Goal: Communication & Community: Answer question/provide support

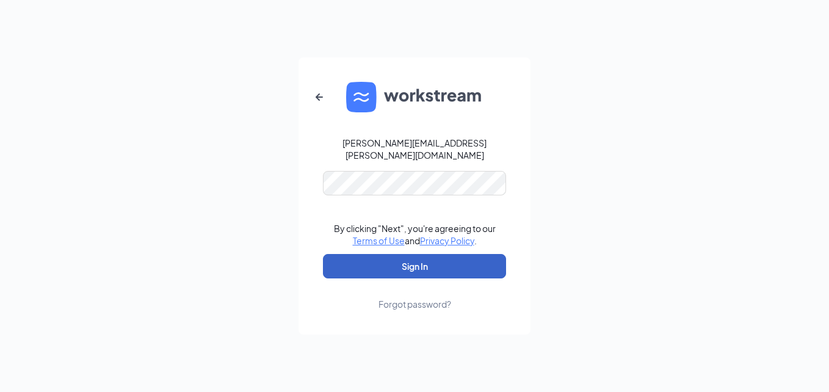
click at [403, 262] on button "Sign In" at bounding box center [414, 266] width 183 height 24
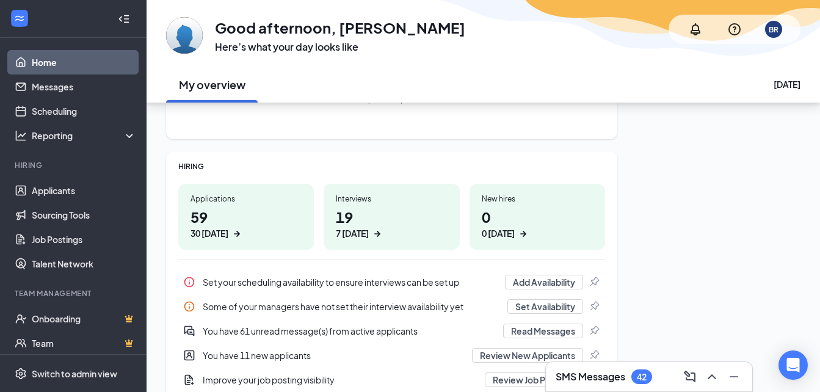
scroll to position [122, 0]
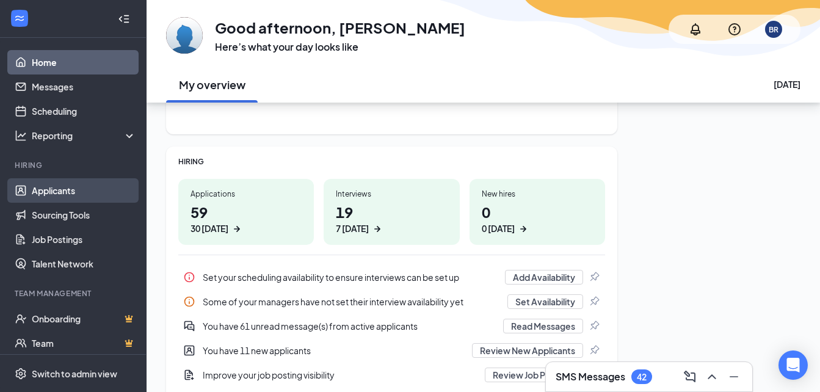
click at [43, 186] on link "Applicants" at bounding box center [84, 190] width 104 height 24
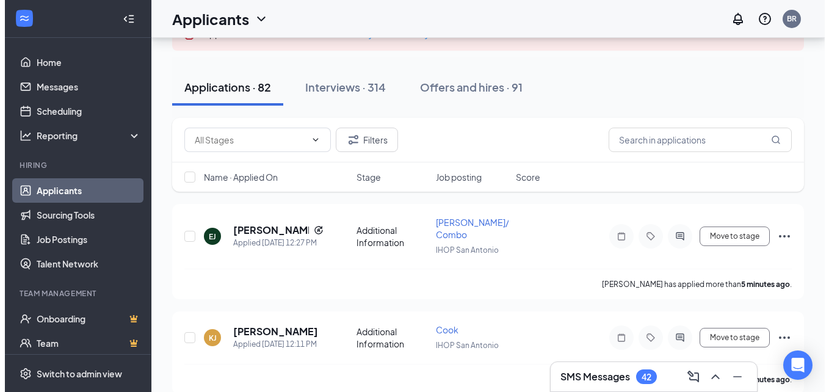
scroll to position [122, 0]
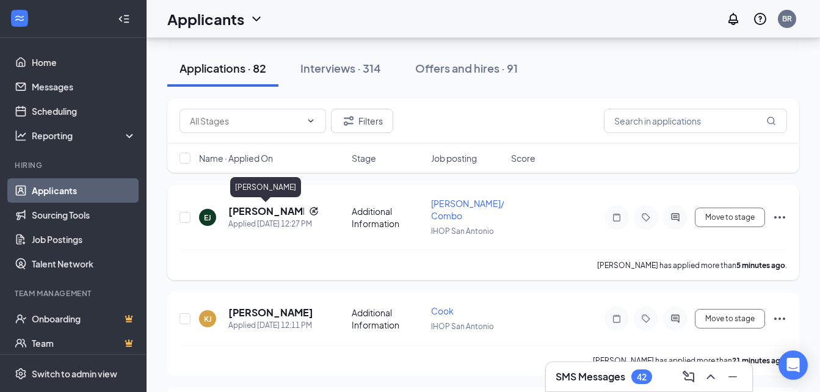
click at [253, 212] on h5 "[PERSON_NAME]" at bounding box center [266, 210] width 76 height 13
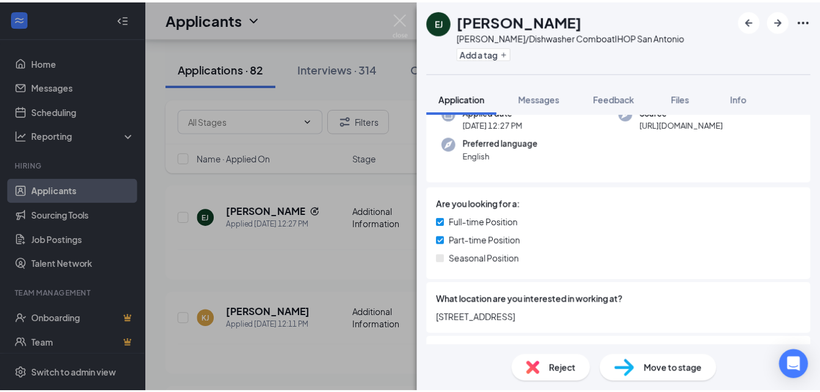
scroll to position [183, 0]
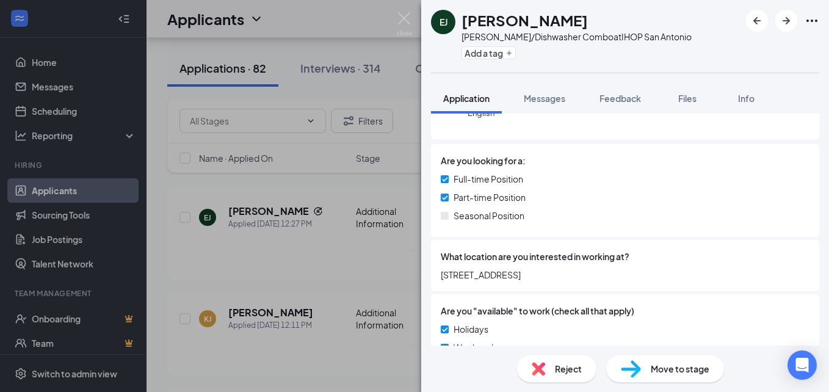
click at [306, 223] on div "[PERSON_NAME] [PERSON_NAME]/Dishwasher Combo at IHOP San Antonio Add a tag Appl…" at bounding box center [414, 196] width 829 height 392
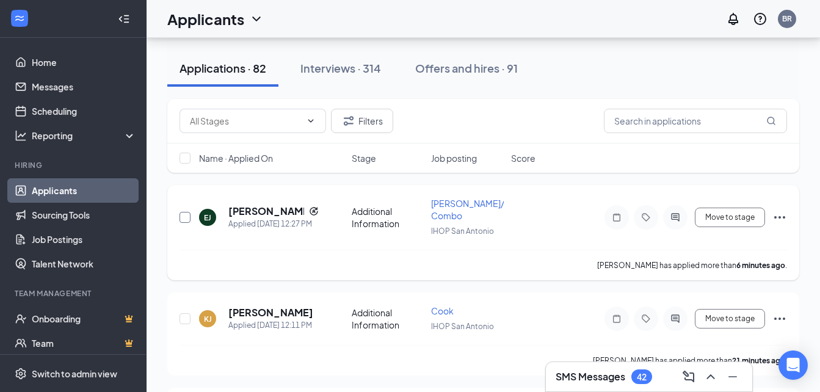
click at [181, 215] on input "checkbox" at bounding box center [184, 217] width 11 height 11
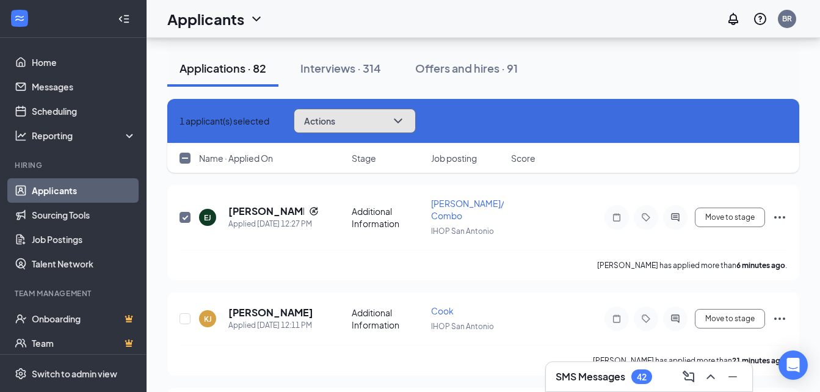
click at [367, 124] on button "Actions" at bounding box center [355, 121] width 122 height 24
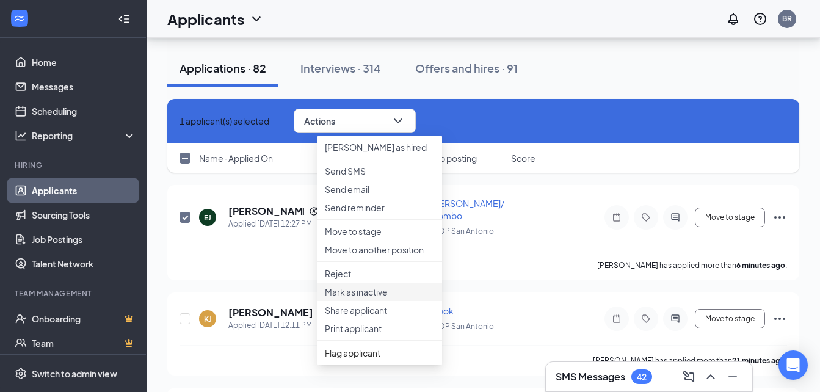
click at [377, 298] on p "Mark as inactive" at bounding box center [380, 292] width 110 height 12
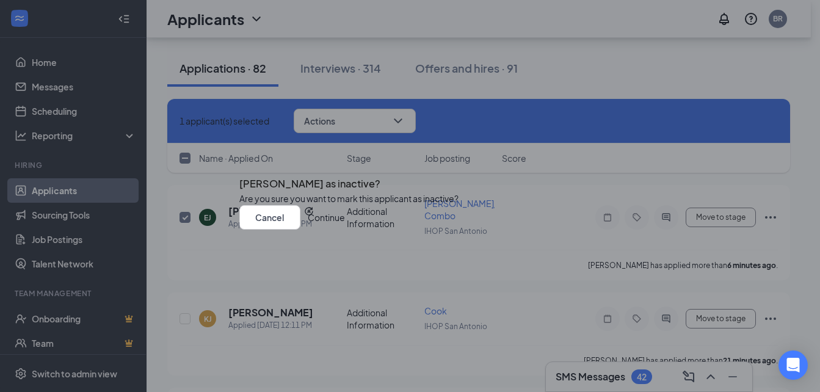
click at [345, 229] on button "Continue" at bounding box center [326, 217] width 37 height 24
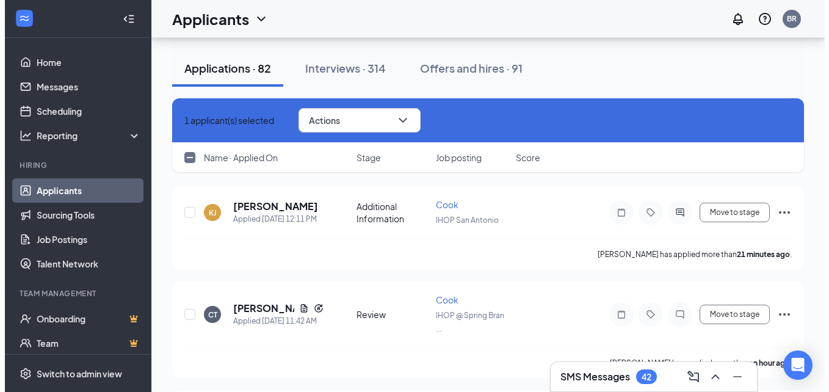
scroll to position [244, 0]
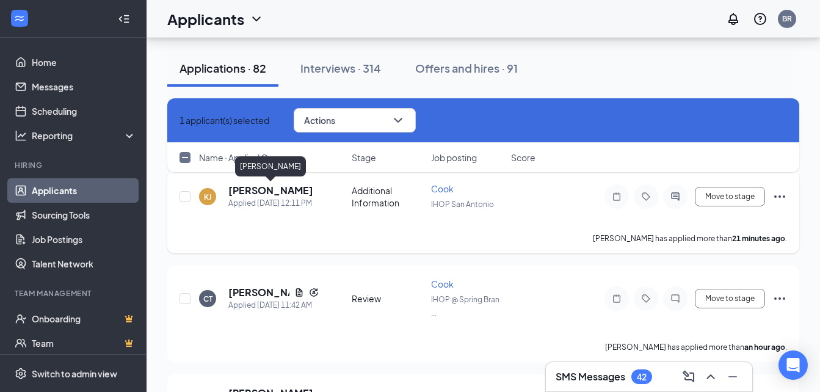
click at [268, 191] on h5 "[PERSON_NAME]" at bounding box center [270, 190] width 85 height 13
checkbox input "false"
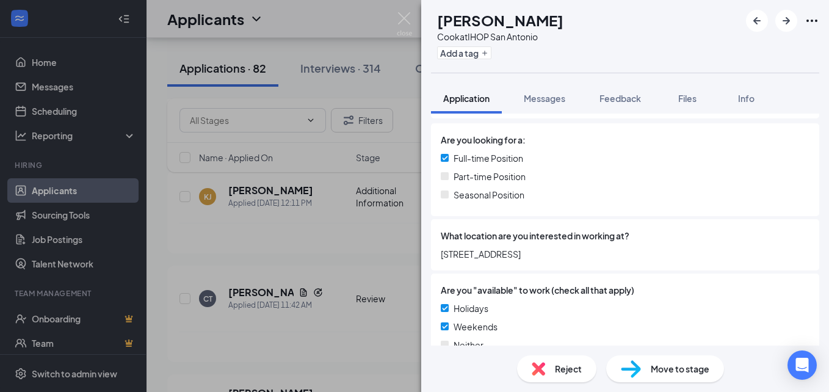
scroll to position [183, 0]
drag, startPoint x: 554, startPoint y: 96, endPoint x: 554, endPoint y: 119, distance: 23.2
click at [554, 96] on span "Messages" at bounding box center [545, 98] width 42 height 11
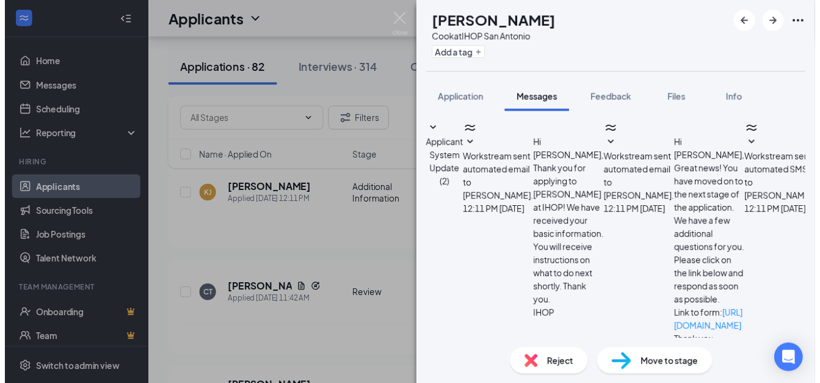
scroll to position [146, 0]
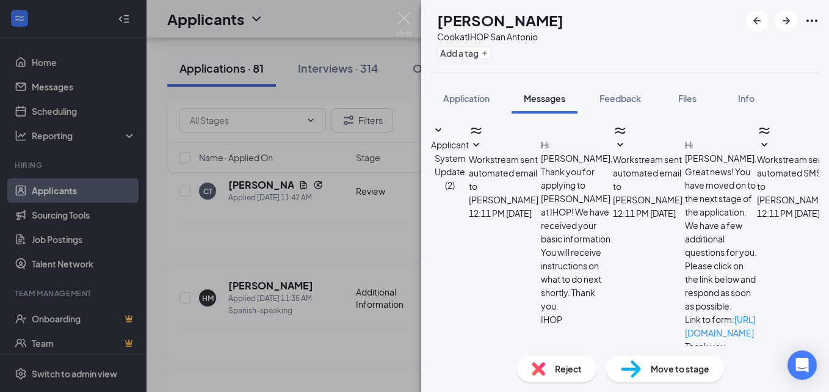
drag, startPoint x: 507, startPoint y: 260, endPoint x: 499, endPoint y: 261, distance: 7.3
paste textarea "We have a new [PERSON_NAME] IHOP location opening at [STREET_ADDRESS], would yo…"
type textarea "We have a new [PERSON_NAME] IHOP location opening at [STREET_ADDRESS], would yo…"
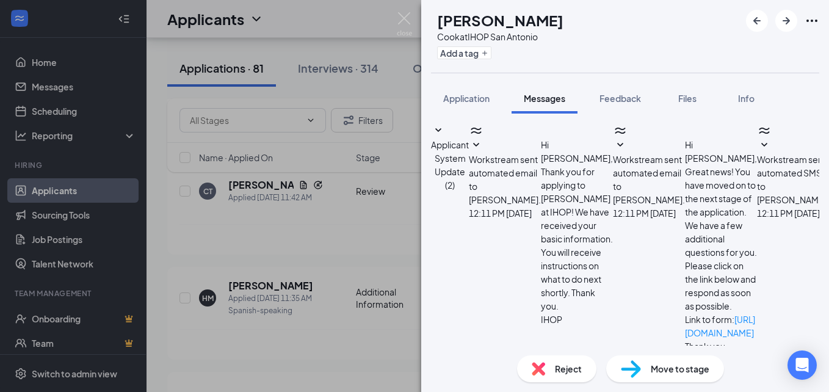
checkbox input "true"
click at [334, 242] on div "[PERSON_NAME] [PERSON_NAME] at IHOP San Antonio Add a tag Application Messages …" at bounding box center [414, 196] width 829 height 392
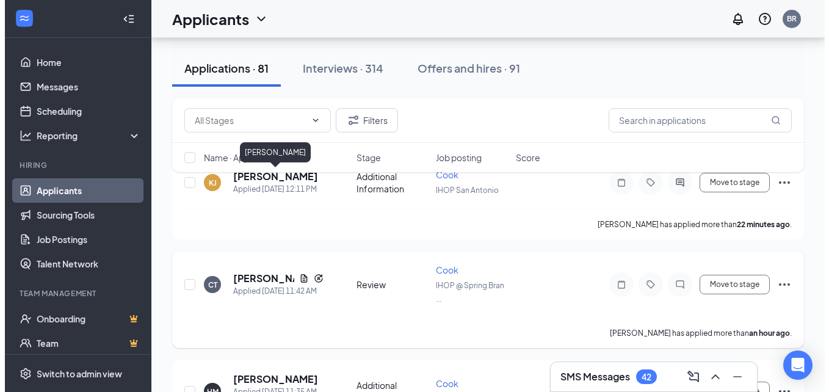
scroll to position [183, 0]
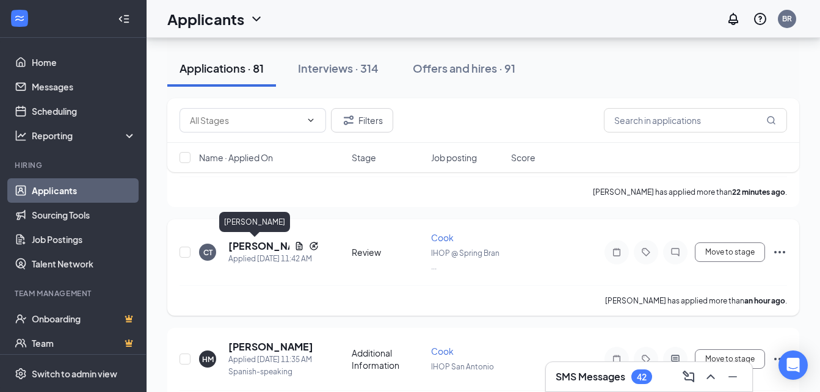
click at [250, 245] on h5 "[PERSON_NAME]" at bounding box center [258, 245] width 61 height 13
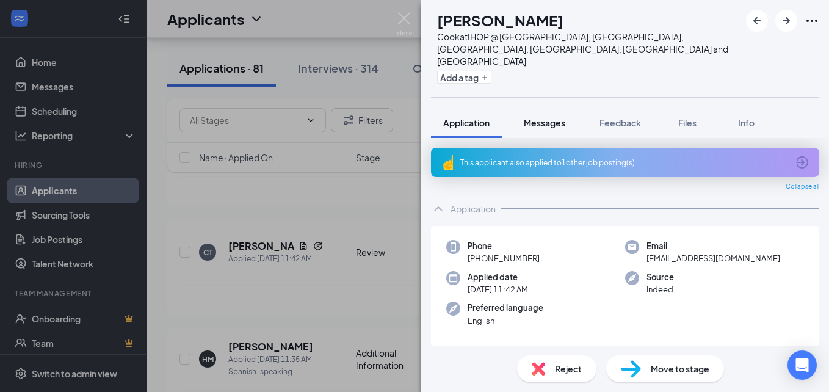
click at [536, 117] on span "Messages" at bounding box center [545, 122] width 42 height 11
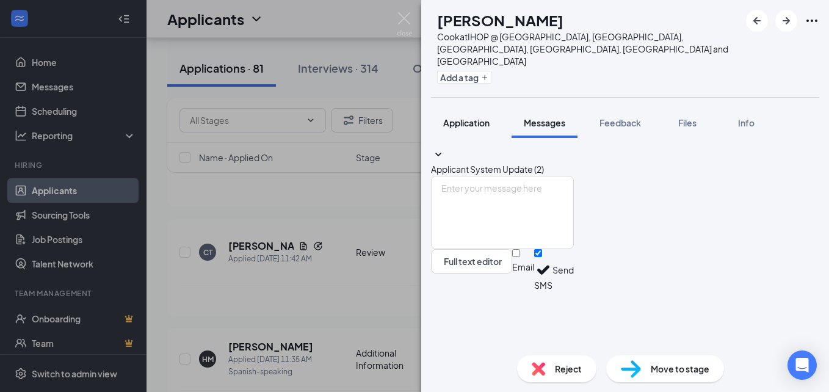
click at [475, 117] on span "Application" at bounding box center [466, 122] width 46 height 11
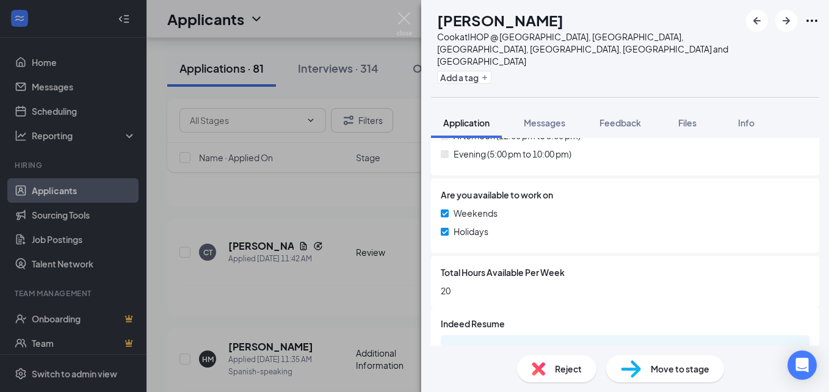
scroll to position [538, 0]
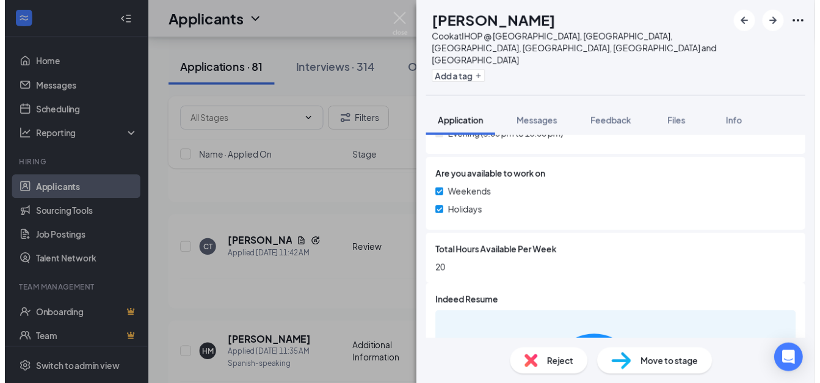
scroll to position [533, 0]
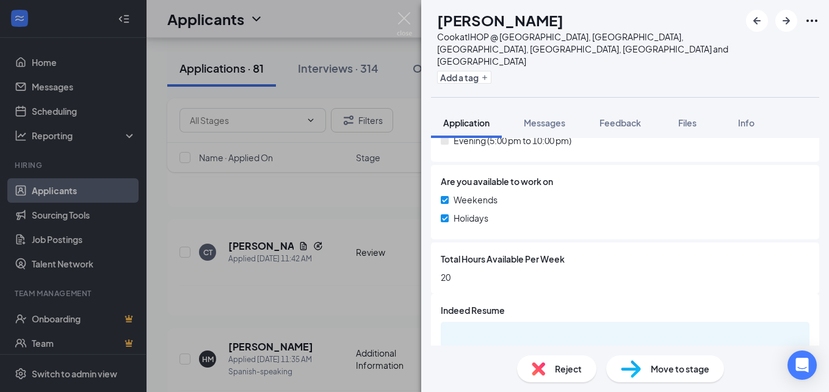
click at [322, 167] on div "CT [PERSON_NAME] at IHOP @ [GEOGRAPHIC_DATA], [GEOGRAPHIC_DATA], [GEOGRAPHIC_DA…" at bounding box center [414, 196] width 829 height 392
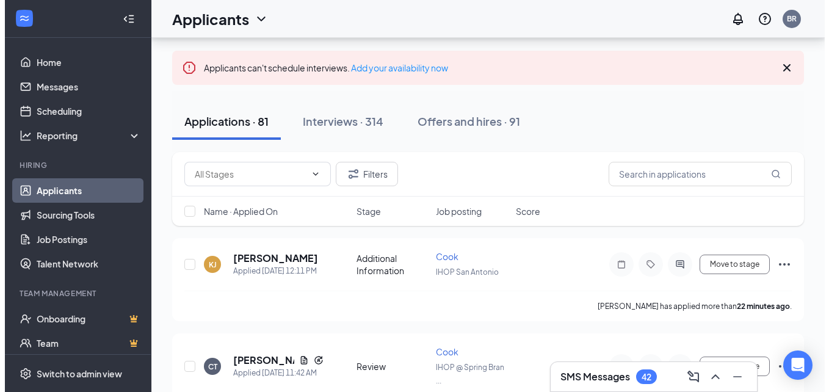
scroll to position [183, 0]
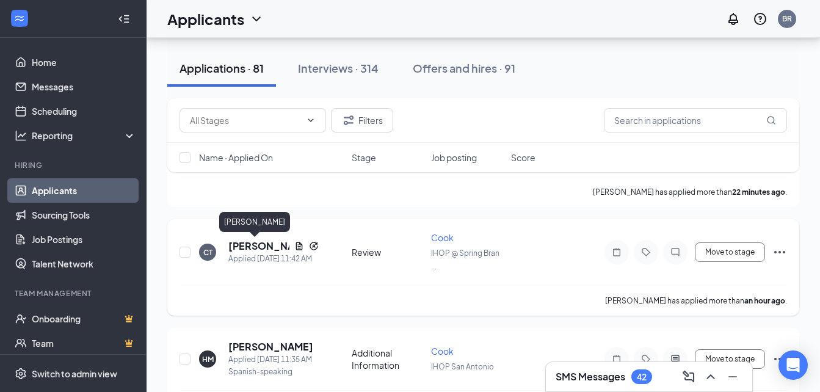
click at [261, 246] on h5 "[PERSON_NAME]" at bounding box center [258, 245] width 61 height 13
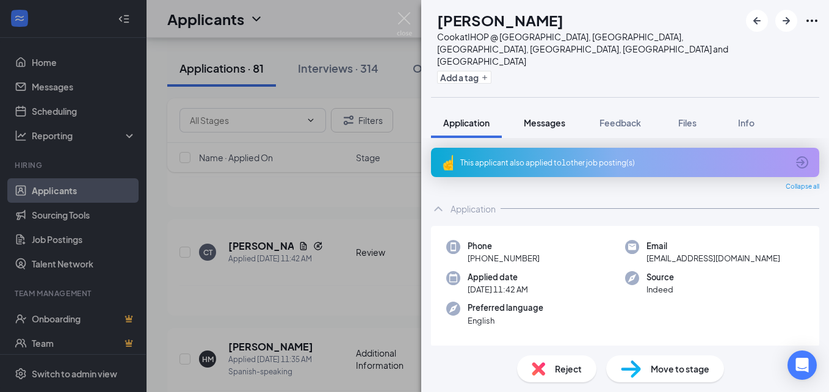
click at [546, 117] on span "Messages" at bounding box center [545, 122] width 42 height 11
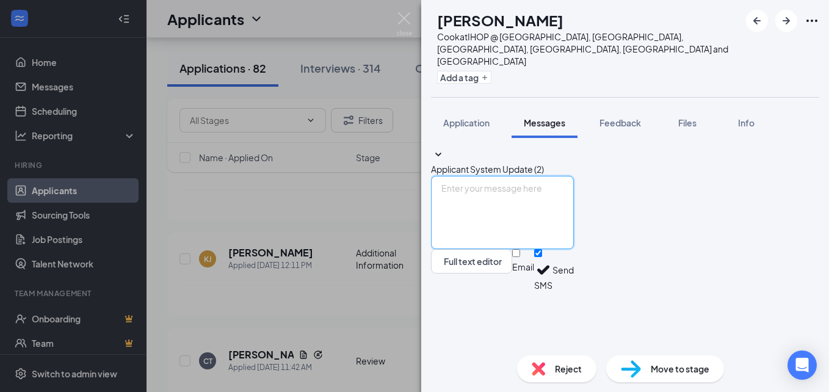
click at [532, 249] on textarea at bounding box center [502, 212] width 143 height 73
paste textarea "We have a new [PERSON_NAME] IHOP location opening at [STREET_ADDRESS], would yo…"
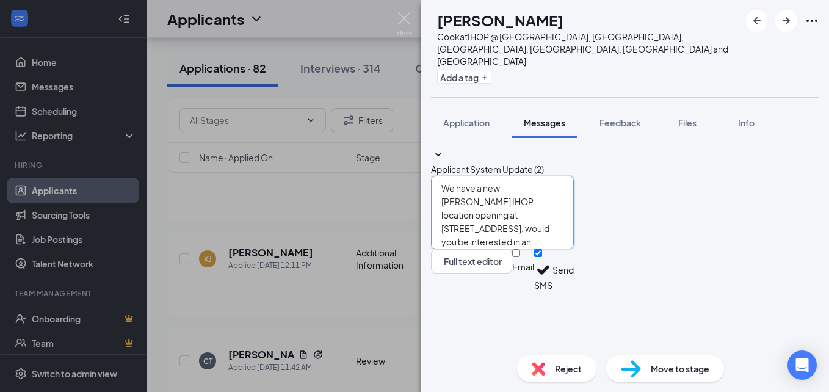
type textarea "We have a new [PERSON_NAME] IHOP location opening at [STREET_ADDRESS], would yo…"
click at [520, 257] on input "Email" at bounding box center [516, 253] width 8 height 8
checkbox input "true"
click at [574, 295] on button "Send" at bounding box center [562, 272] width 21 height 46
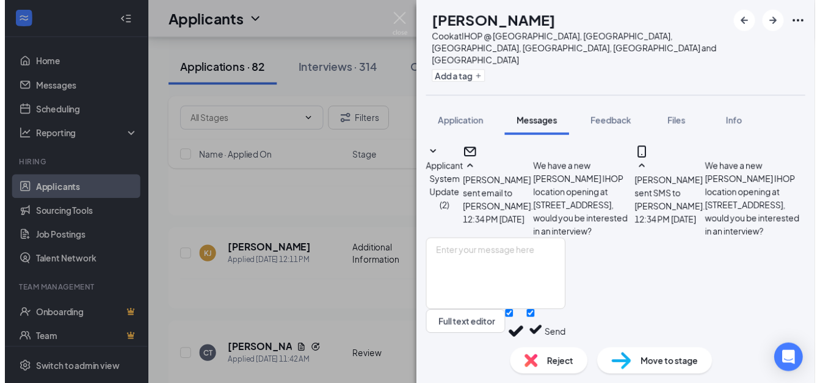
scroll to position [134, 0]
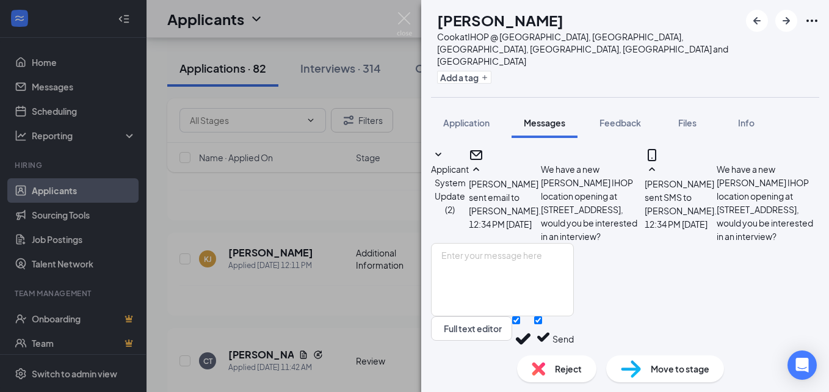
click at [292, 223] on div "CT [PERSON_NAME] at IHOP @ [GEOGRAPHIC_DATA], [GEOGRAPHIC_DATA], [GEOGRAPHIC_DA…" at bounding box center [414, 196] width 829 height 392
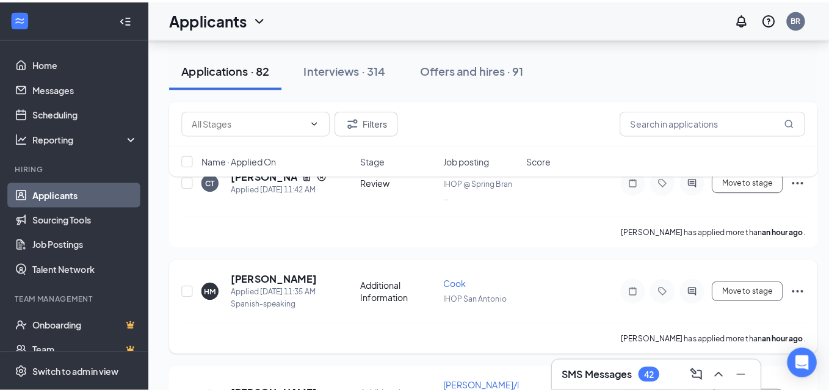
scroll to position [366, 0]
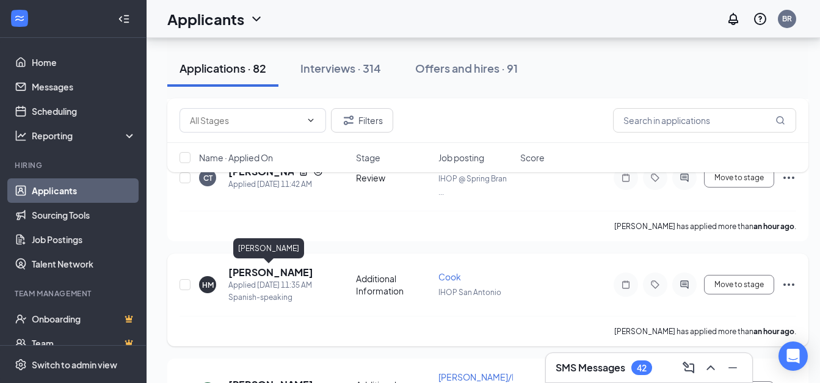
click at [267, 273] on h5 "[PERSON_NAME]" at bounding box center [270, 272] width 85 height 13
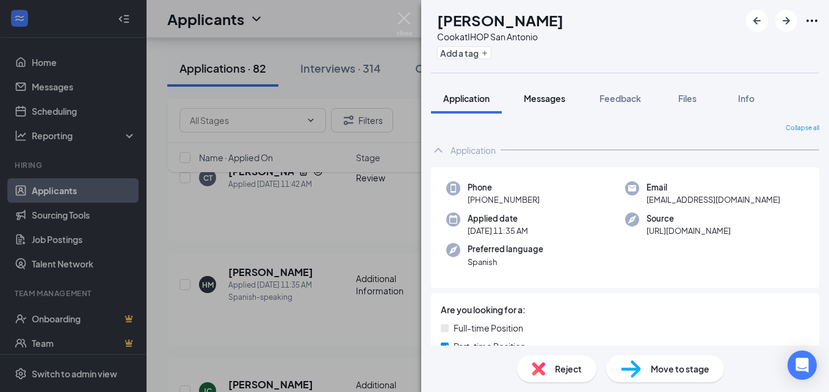
click at [532, 98] on span "Messages" at bounding box center [545, 98] width 42 height 11
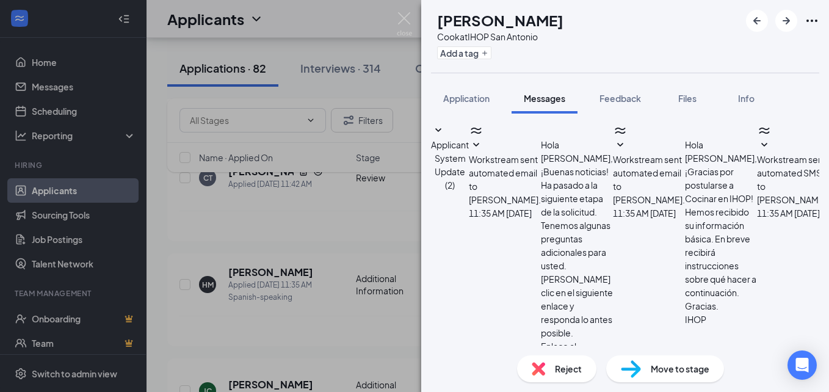
scroll to position [146, 0]
click at [466, 95] on span "Application" at bounding box center [466, 98] width 46 height 11
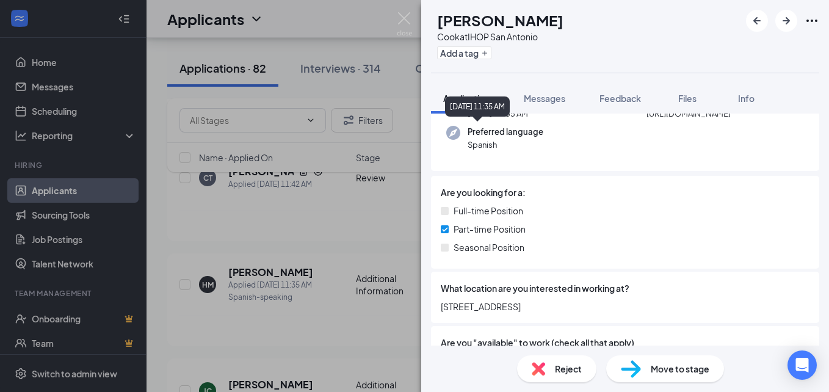
scroll to position [122, 0]
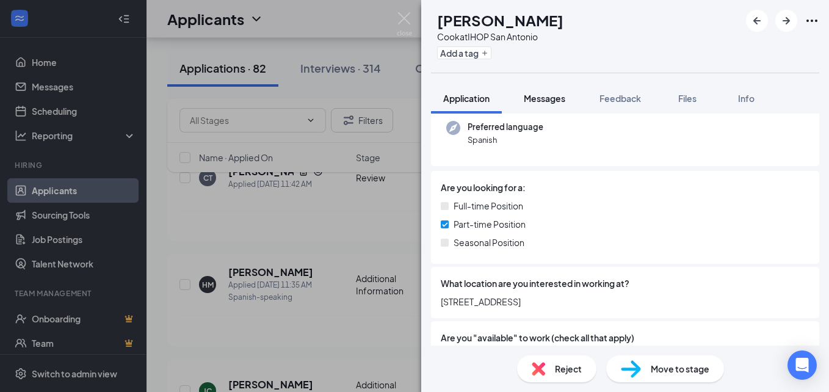
click at [544, 93] on span "Messages" at bounding box center [545, 98] width 42 height 11
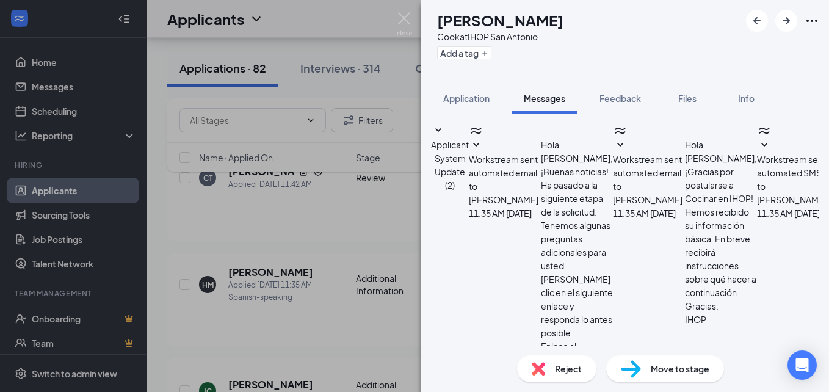
scroll to position [146, 0]
paste textarea "We have a new [PERSON_NAME] IHOP location opening at [STREET_ADDRESS], would yo…"
type textarea "We have a new [PERSON_NAME] IHOP location opening at [STREET_ADDRESS], would yo…"
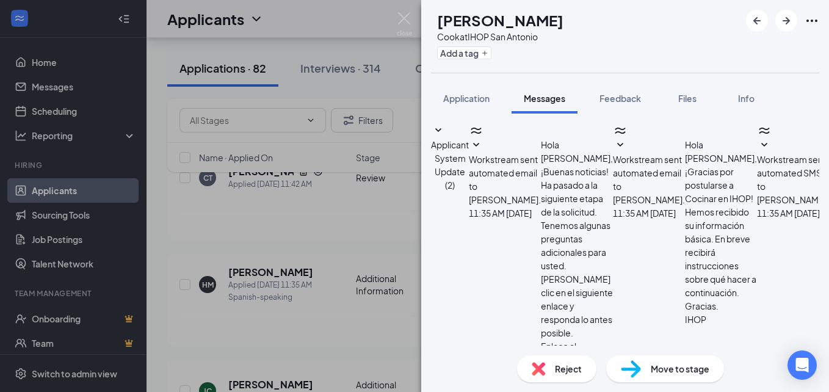
checkbox input "true"
drag, startPoint x: 736, startPoint y: 319, endPoint x: 754, endPoint y: 326, distance: 19.7
click at [303, 205] on div "HM [PERSON_NAME] at IHOP [GEOGRAPHIC_DATA] Add a tag Application Messages Feedb…" at bounding box center [414, 196] width 829 height 392
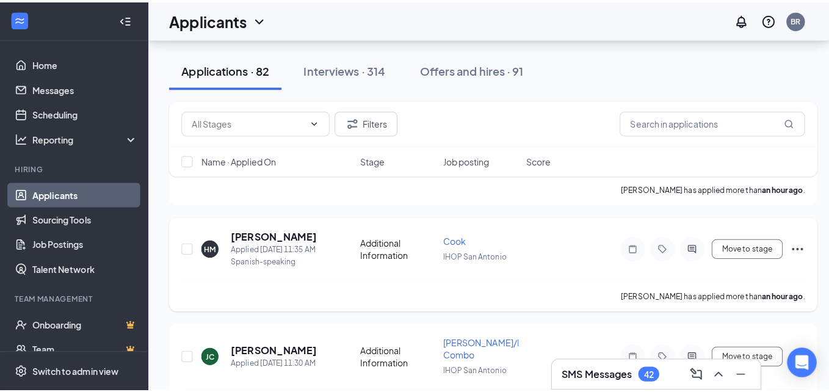
scroll to position [488, 0]
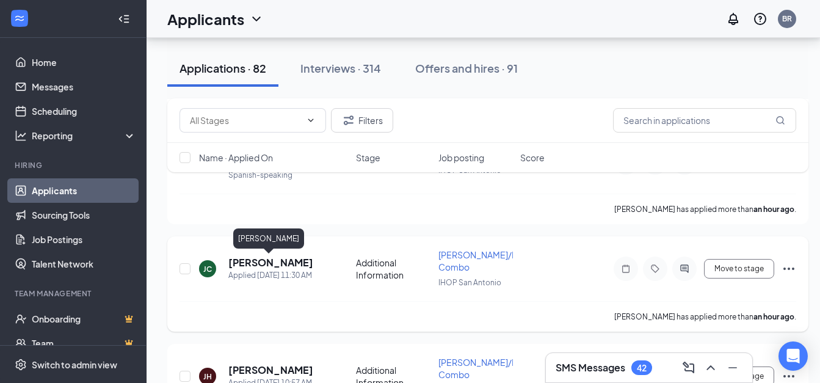
click at [280, 261] on h5 "[PERSON_NAME]" at bounding box center [270, 262] width 85 height 13
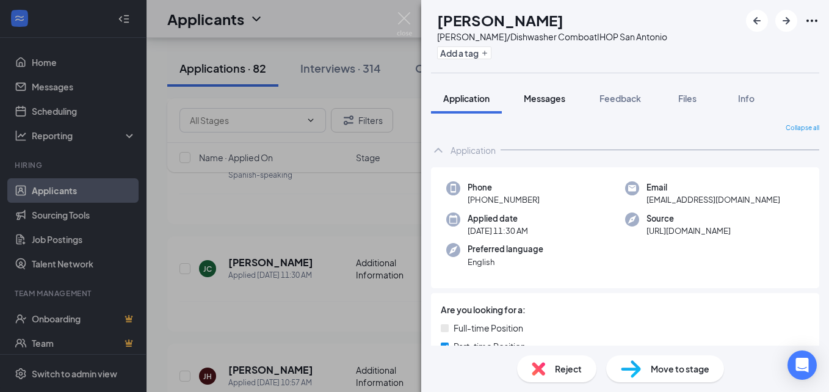
click at [553, 98] on span "Messages" at bounding box center [545, 98] width 42 height 11
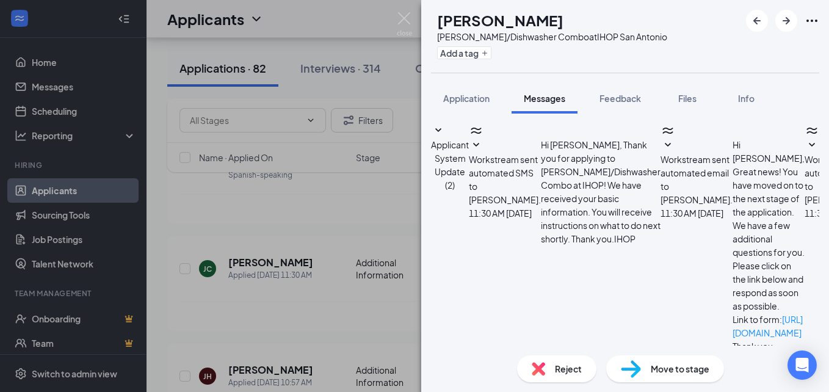
scroll to position [146, 0]
click at [469, 102] on span "Application" at bounding box center [466, 98] width 46 height 11
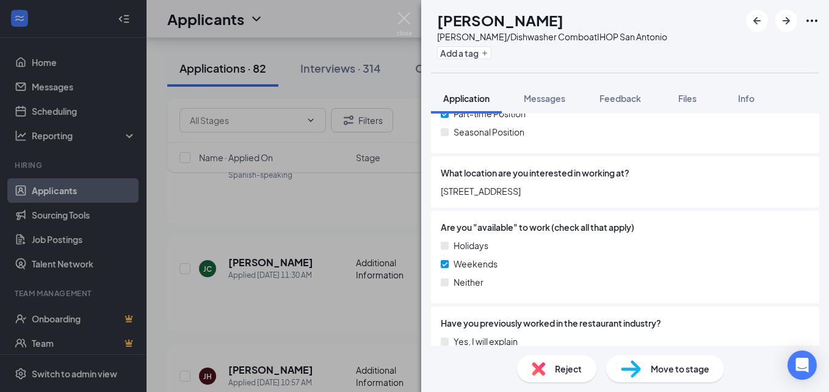
scroll to position [244, 0]
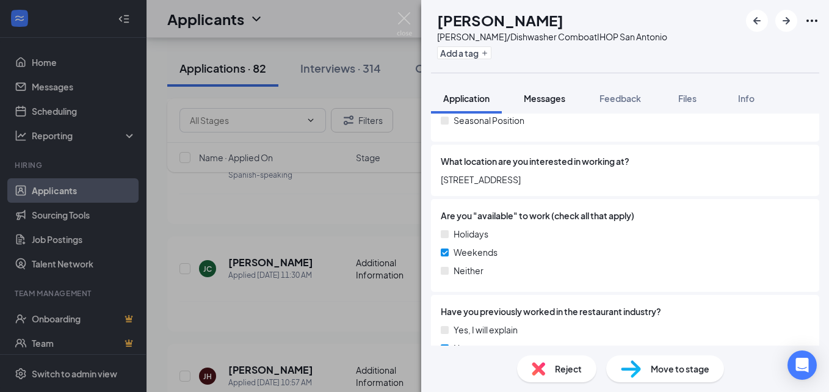
click at [537, 99] on span "Messages" at bounding box center [545, 98] width 42 height 11
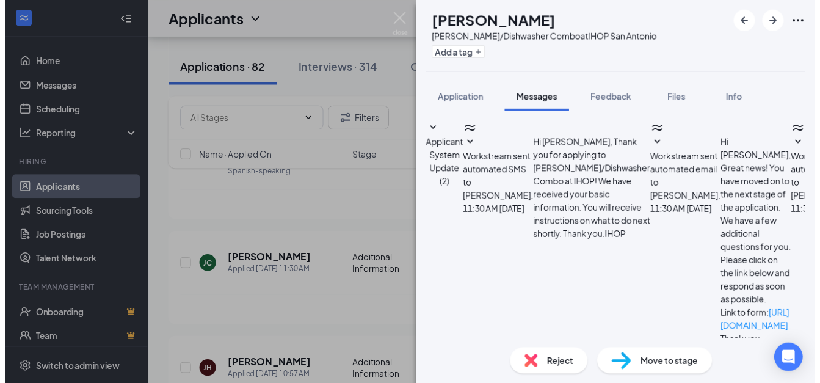
scroll to position [146, 0]
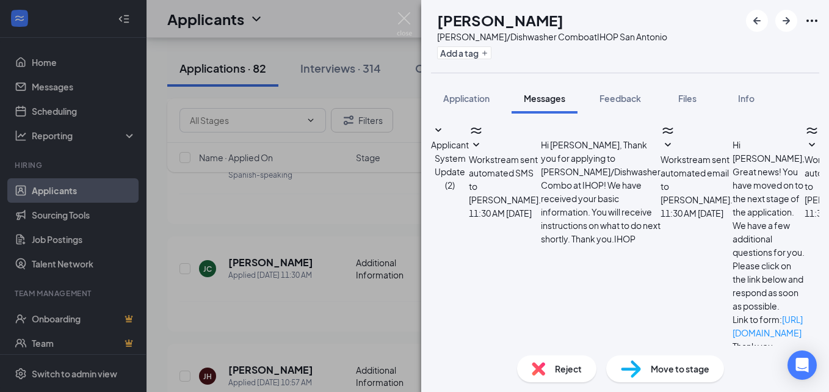
paste textarea "We have a new [PERSON_NAME] IHOP location opening at [STREET_ADDRESS], would yo…"
type textarea "We have a new [PERSON_NAME] IHOP location opening at [STREET_ADDRESS], would yo…"
drag, startPoint x: 643, startPoint y: 324, endPoint x: 681, endPoint y: 324, distance: 37.8
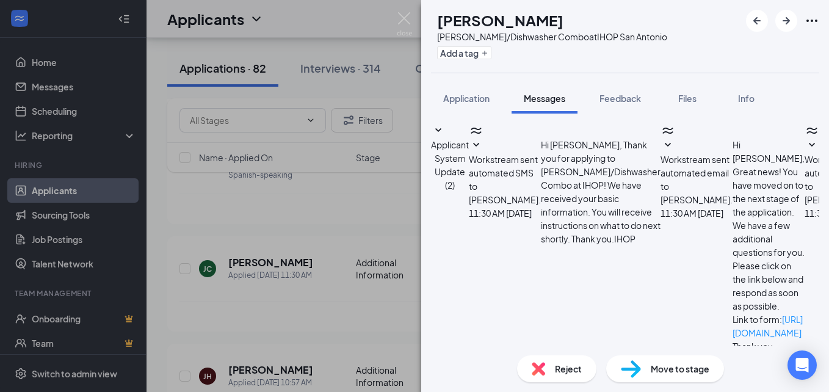
checkbox input "true"
drag, startPoint x: 756, startPoint y: 322, endPoint x: 742, endPoint y: 323, distance: 14.1
click at [334, 271] on div "[PERSON_NAME] [PERSON_NAME]/Dishwasher Combo at IHOP San Antonio Add a tag Appl…" at bounding box center [414, 196] width 829 height 392
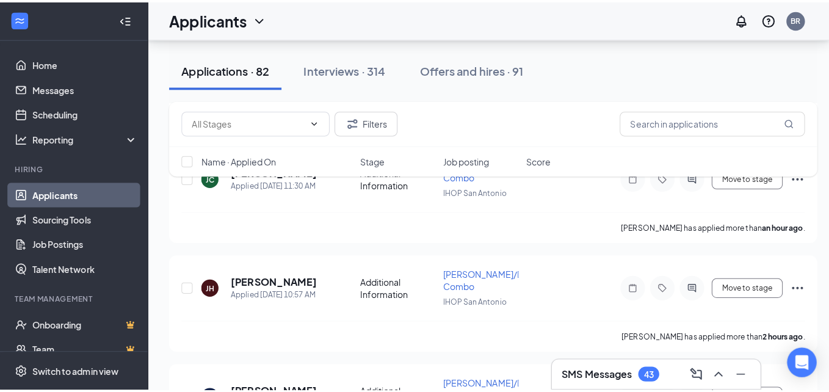
scroll to position [610, 0]
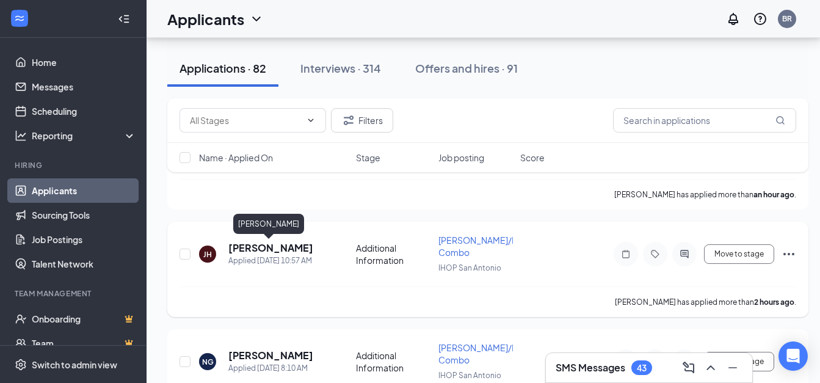
click at [272, 245] on h5 "[PERSON_NAME]" at bounding box center [270, 247] width 85 height 13
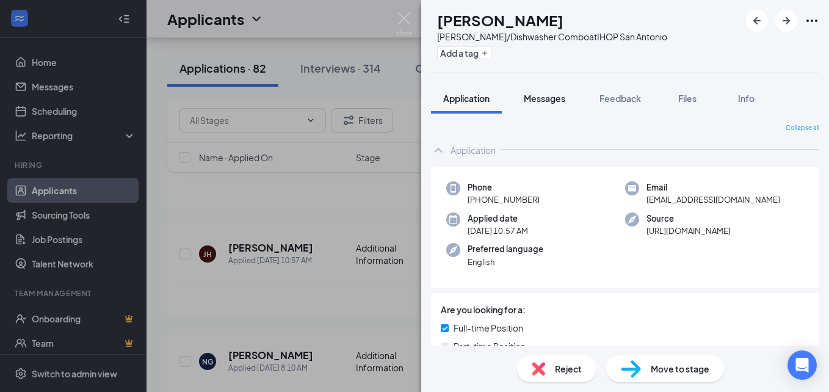
click at [554, 97] on span "Messages" at bounding box center [545, 98] width 42 height 11
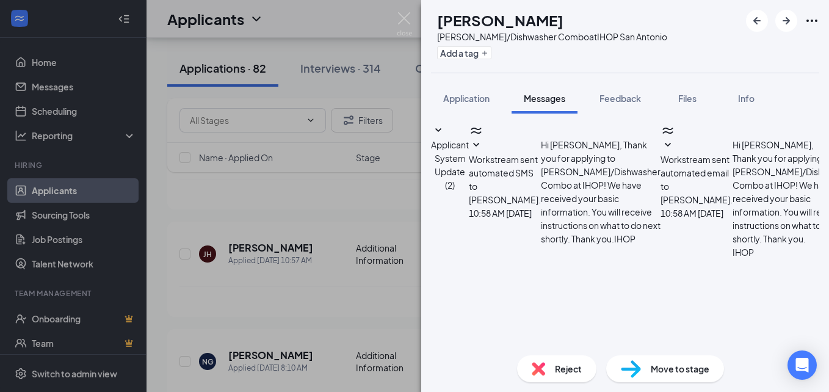
scroll to position [146, 0]
click at [455, 96] on span "Application" at bounding box center [466, 98] width 46 height 11
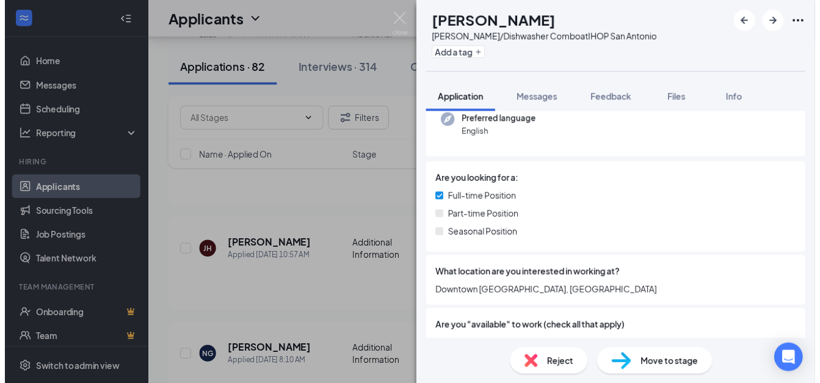
scroll to position [183, 0]
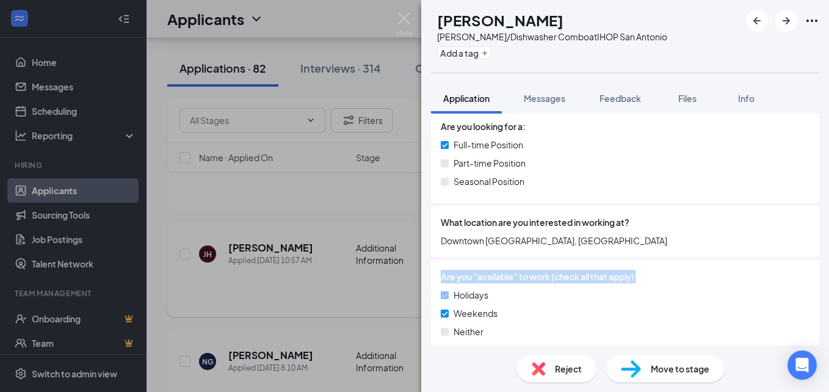
drag, startPoint x: 389, startPoint y: 282, endPoint x: 237, endPoint y: 262, distance: 153.3
click at [389, 284] on div "[PERSON_NAME] [PERSON_NAME]/Dishwasher Combo at IHOP San Antonio Add a tag Appl…" at bounding box center [414, 196] width 829 height 392
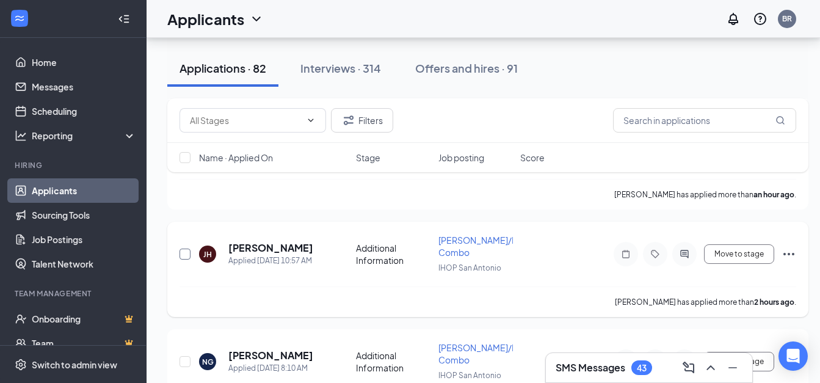
click at [187, 256] on input "checkbox" at bounding box center [184, 253] width 11 height 11
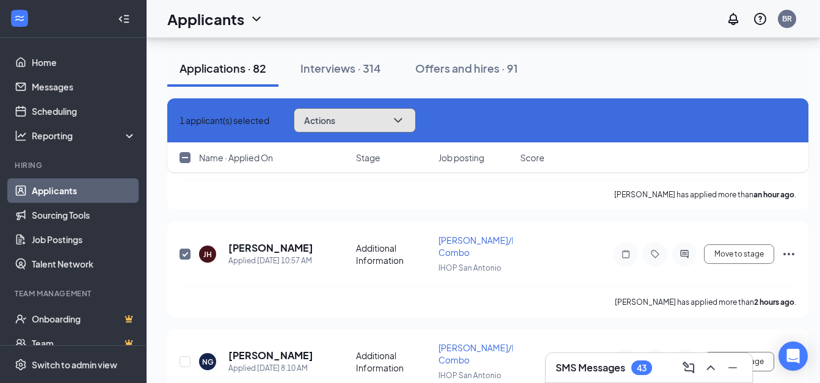
click at [372, 112] on button "Actions" at bounding box center [355, 120] width 122 height 24
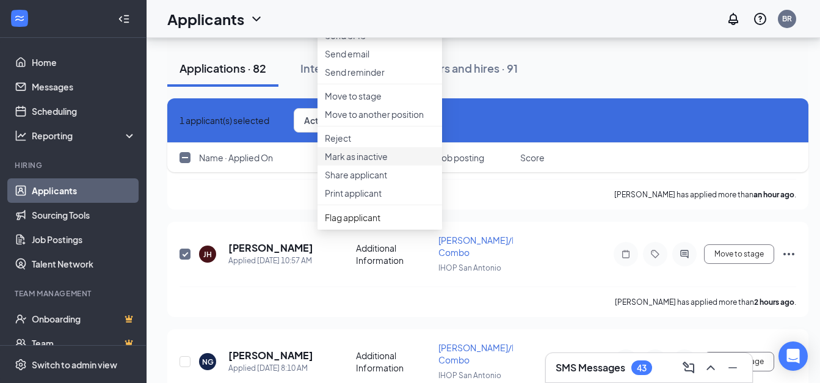
click at [390, 162] on p "Mark as inactive" at bounding box center [380, 156] width 110 height 12
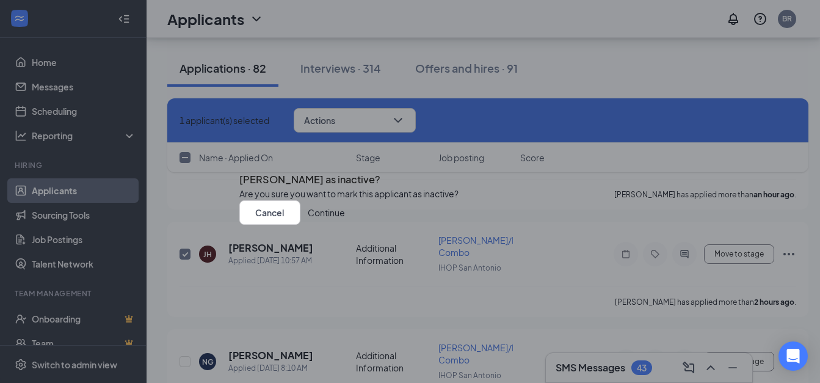
click at [345, 225] on button "Continue" at bounding box center [326, 212] width 37 height 24
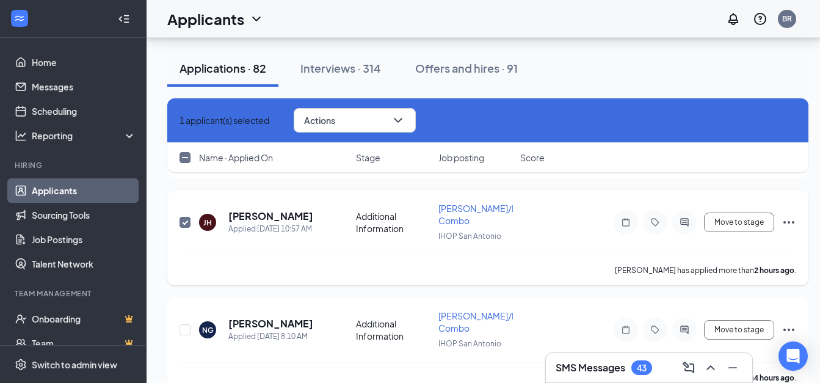
scroll to position [671, 0]
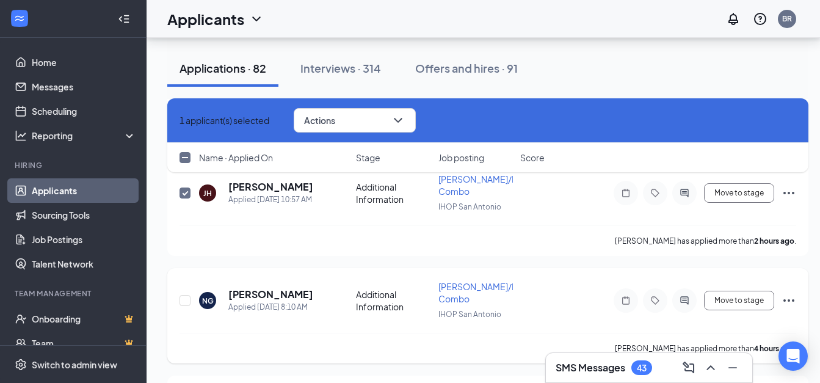
checkbox input "false"
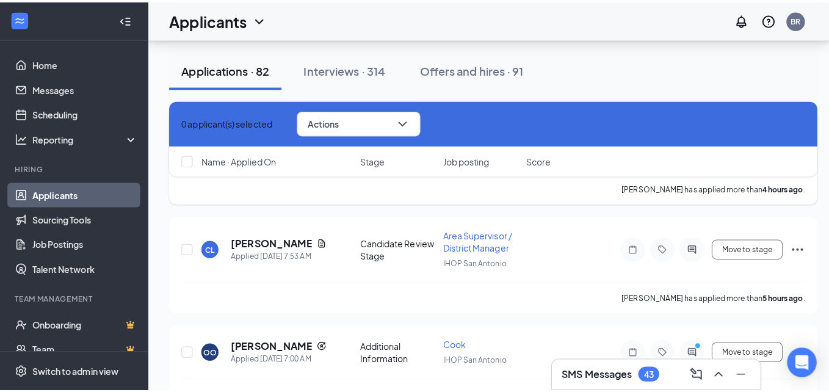
scroll to position [732, 0]
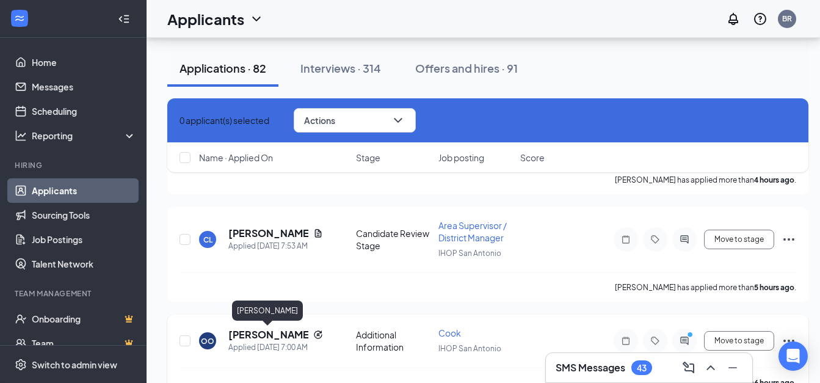
click at [259, 333] on h5 "[PERSON_NAME]" at bounding box center [268, 334] width 80 height 13
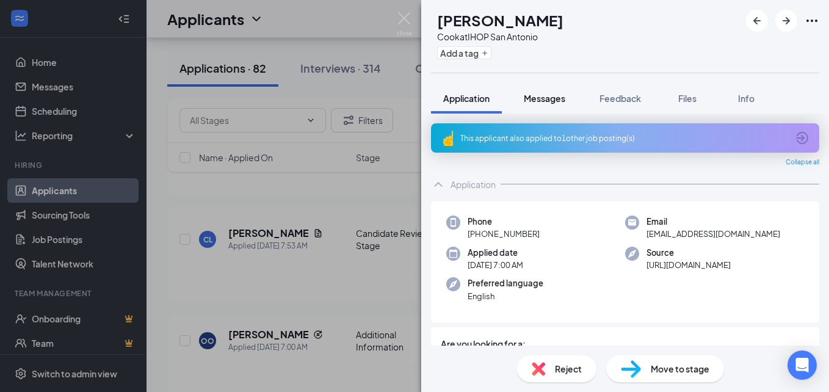
click at [544, 100] on span "Messages" at bounding box center [545, 98] width 42 height 11
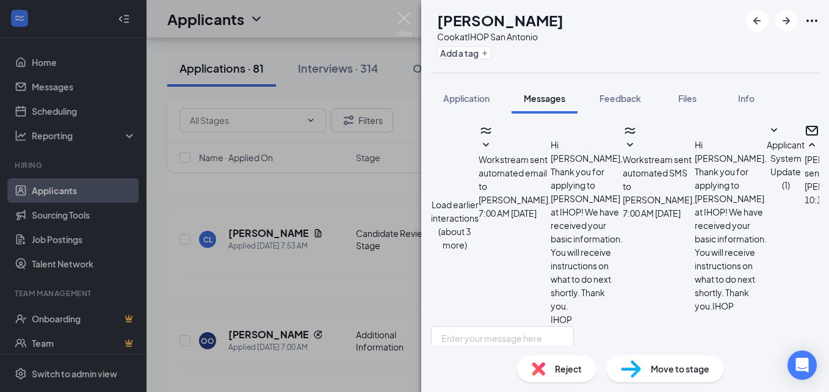
scroll to position [656, 0]
click at [472, 326] on textarea at bounding box center [502, 362] width 143 height 73
type textarea "Until 1 or I can do [DATE] or [DATE]. When are you available?"
checkbox input "true"
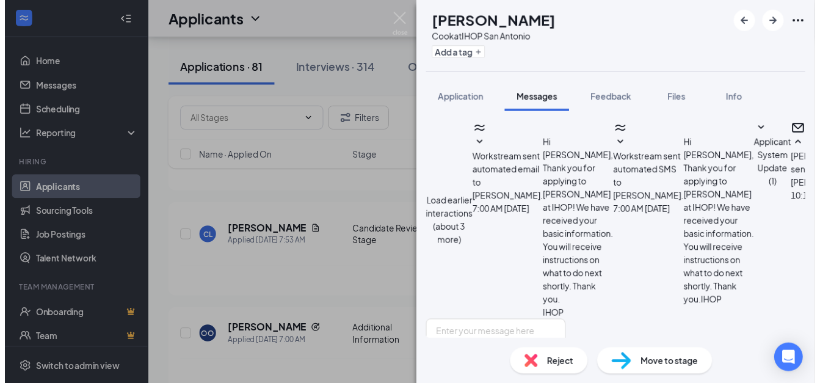
scroll to position [736, 0]
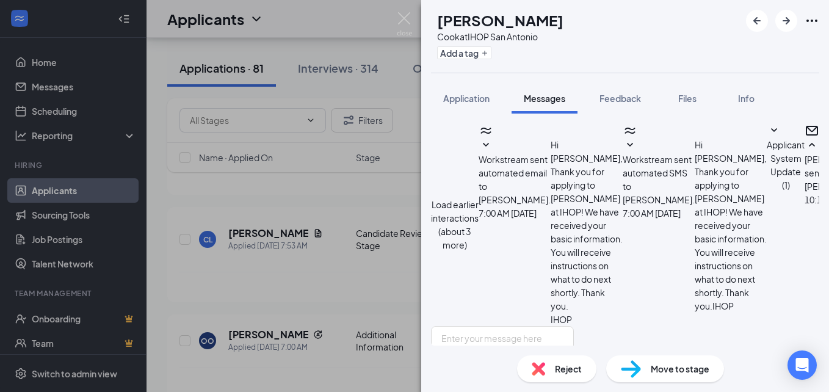
click at [300, 218] on div "OO [PERSON_NAME] at IHOP San Antonio Add a tag Application Messages Feedback Fi…" at bounding box center [414, 196] width 829 height 392
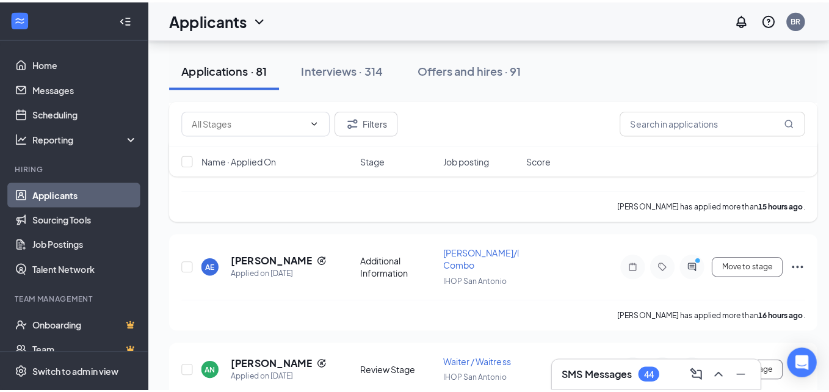
scroll to position [1038, 0]
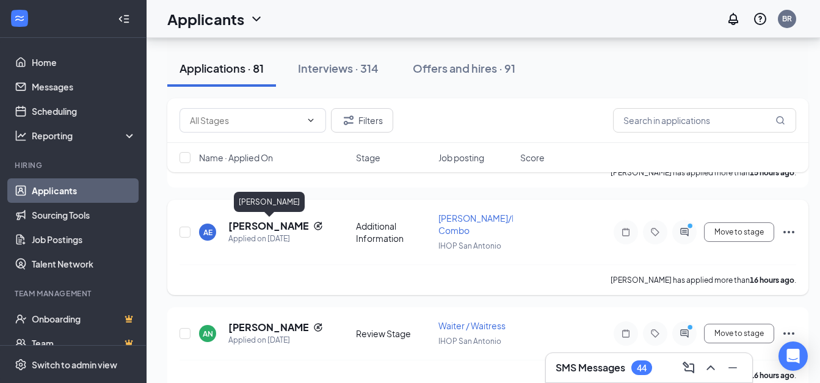
click at [242, 223] on h5 "[PERSON_NAME]" at bounding box center [268, 225] width 80 height 13
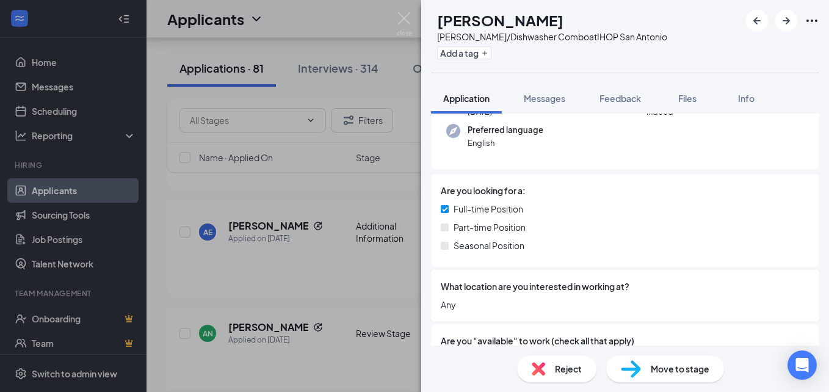
scroll to position [183, 0]
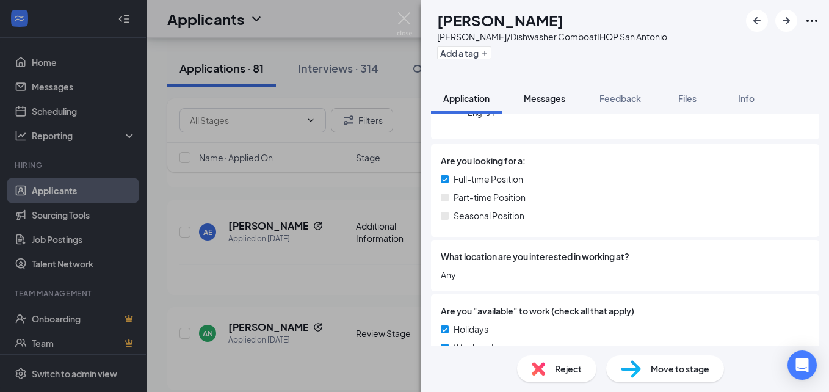
click at [549, 99] on span "Messages" at bounding box center [545, 98] width 42 height 11
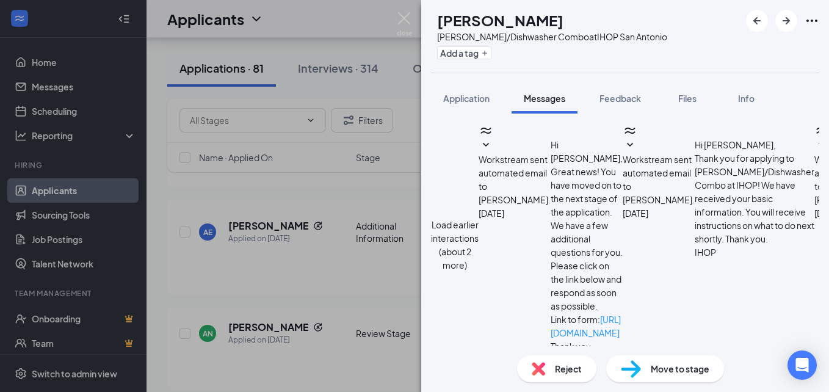
scroll to position [571, 0]
drag, startPoint x: 546, startPoint y: 244, endPoint x: 555, endPoint y: 286, distance: 43.1
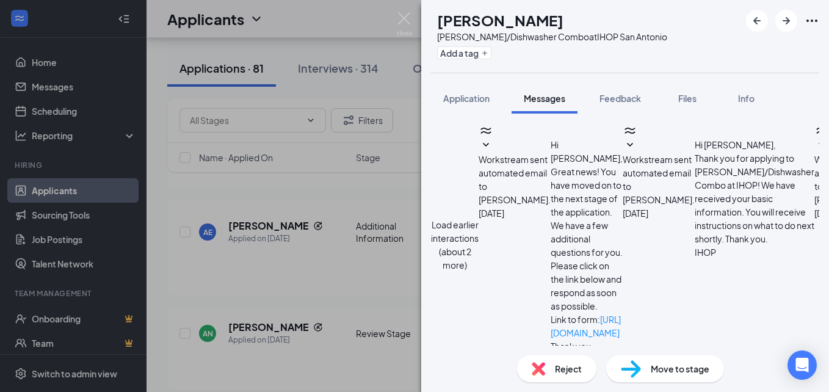
type textarea "I will be at 6031 IH-10 [DATE] from 10-1 doing interviews for the new [PERSON_N…"
checkbox input "true"
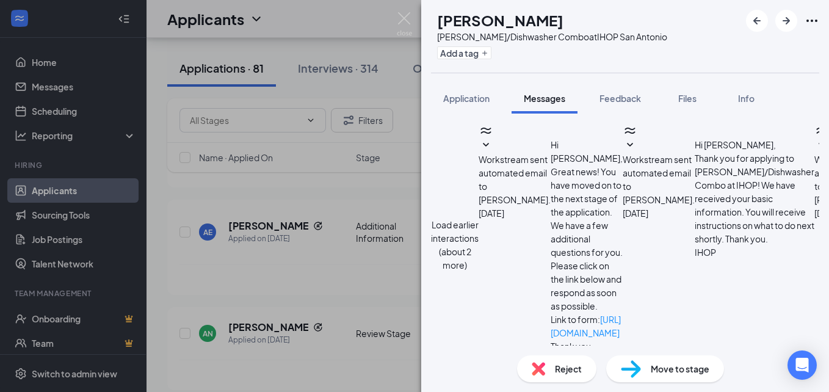
scroll to position [781, 0]
